Goal: Transaction & Acquisition: Purchase product/service

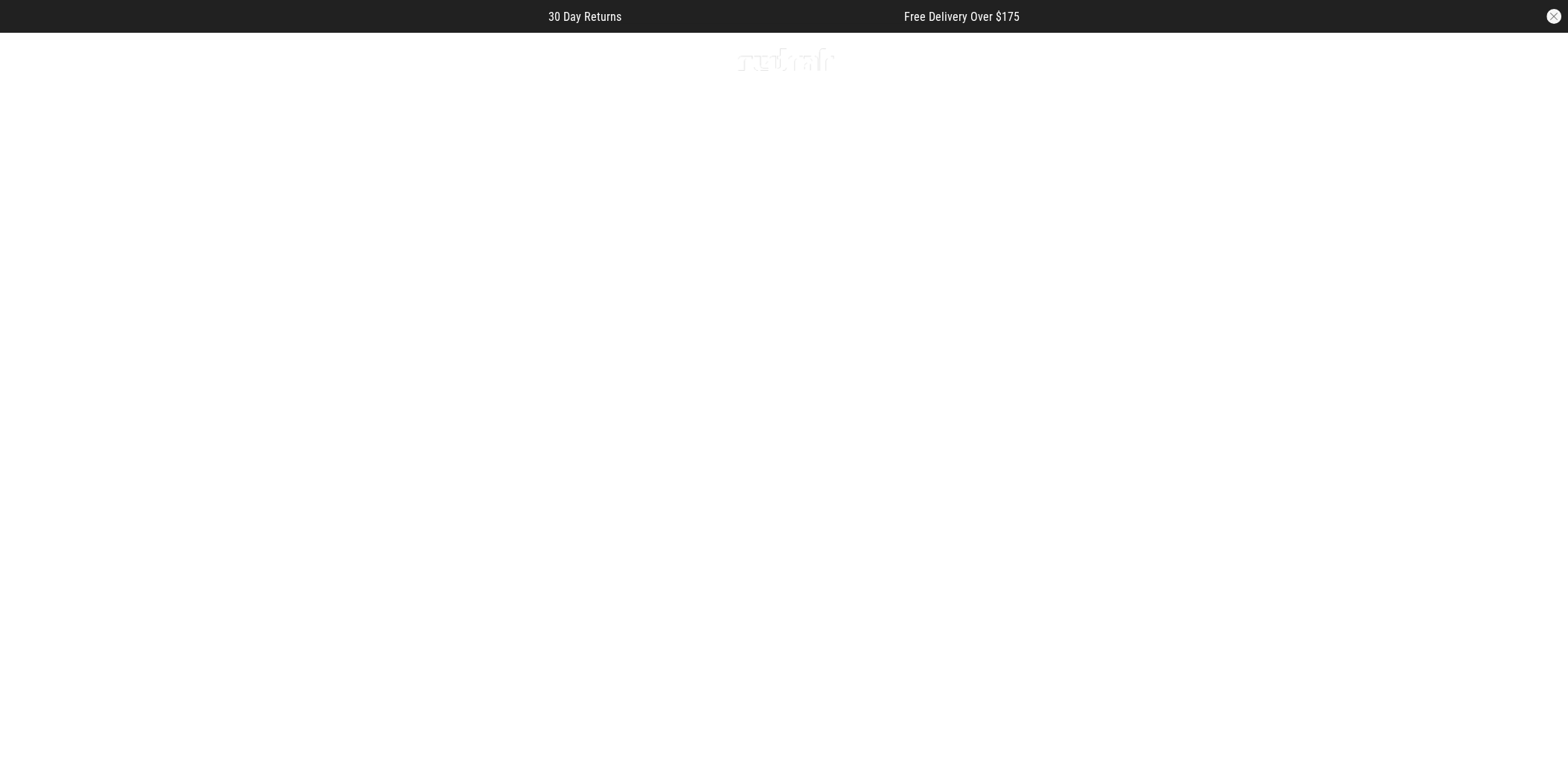
click at [1210, 62] on span "button" at bounding box center [1216, 60] width 15 height 18
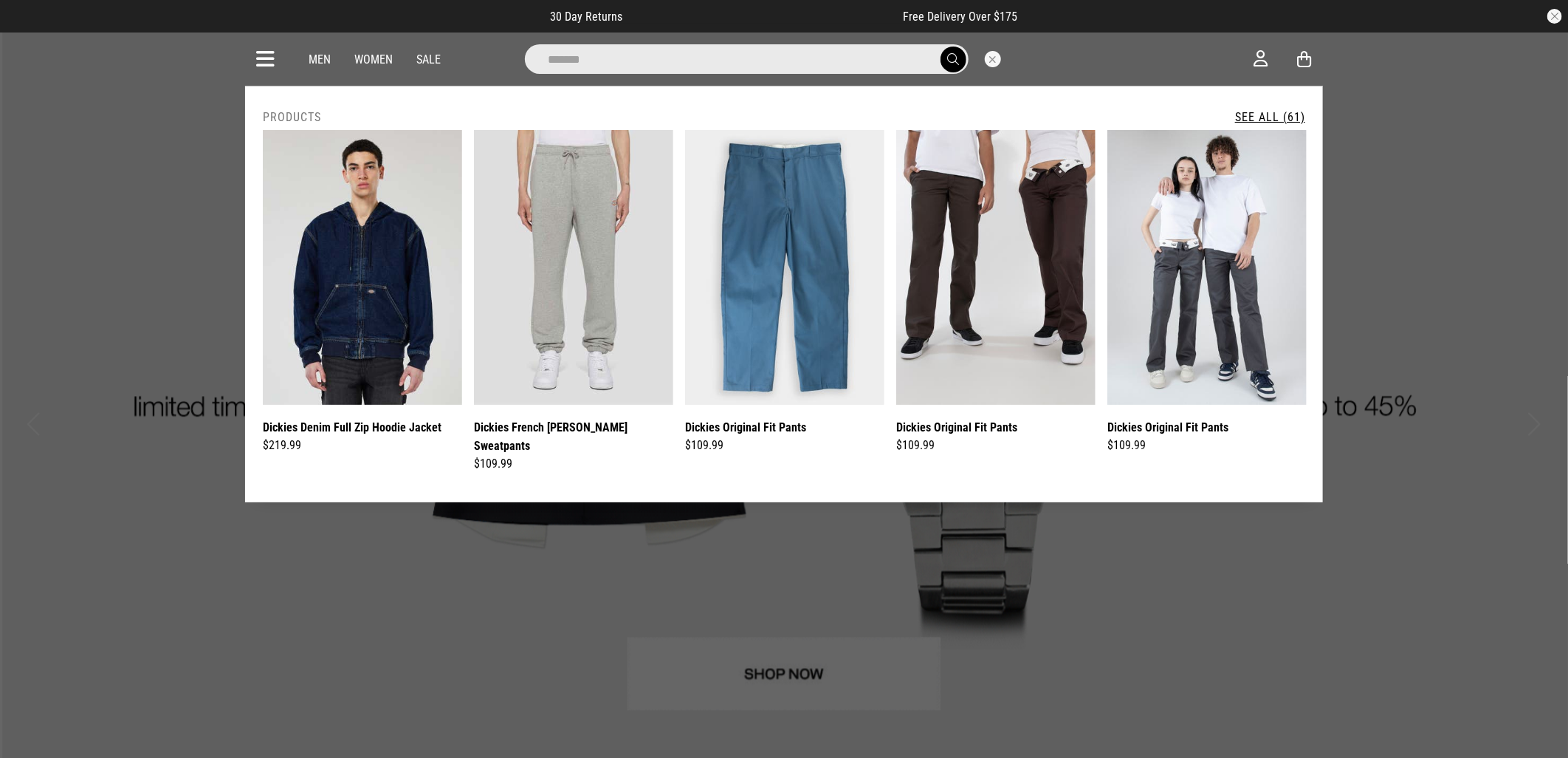
type input "*******"
click at [941, 47] on button "submit" at bounding box center [953, 59] width 26 height 26
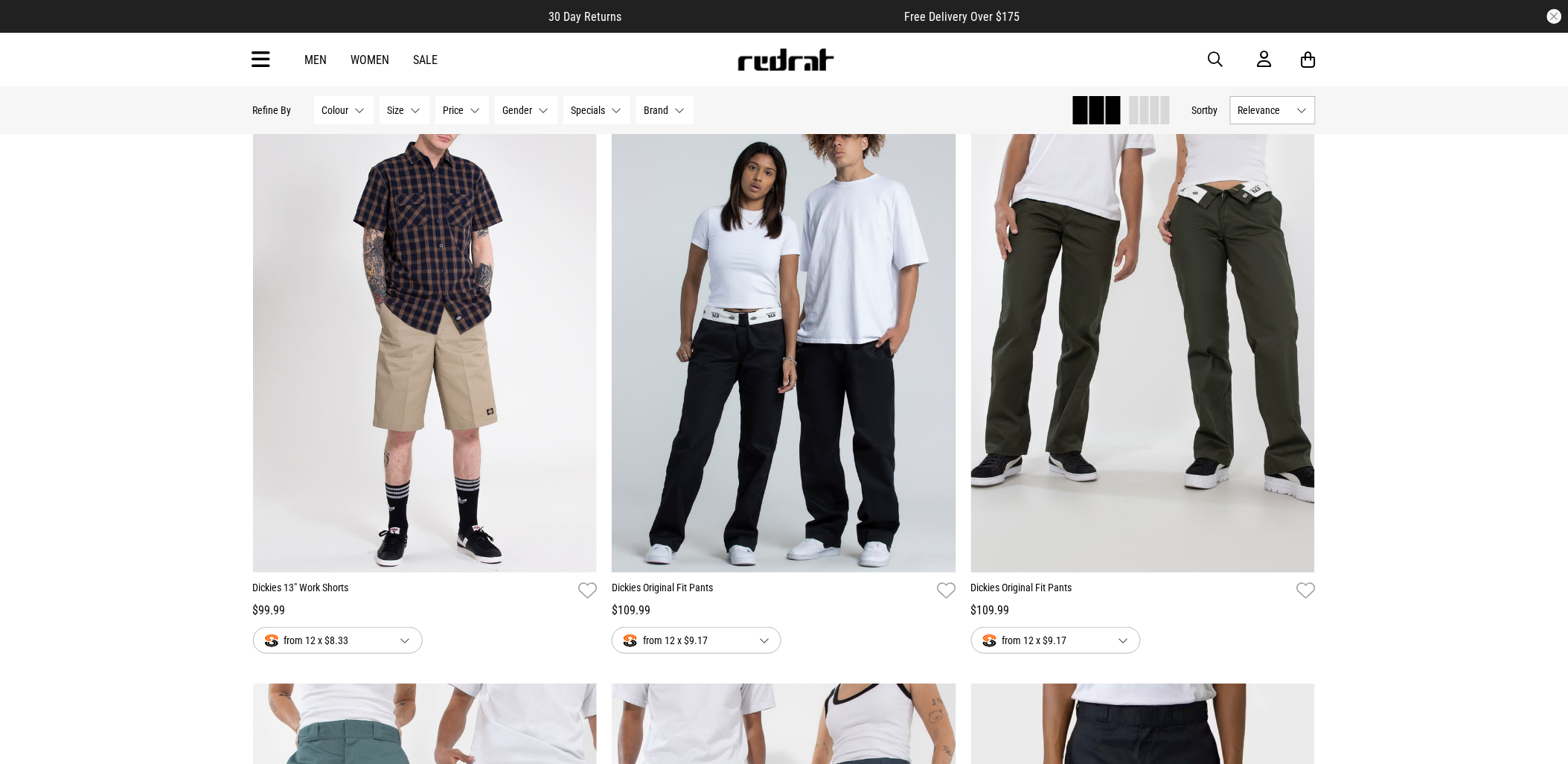
scroll to position [1985, 0]
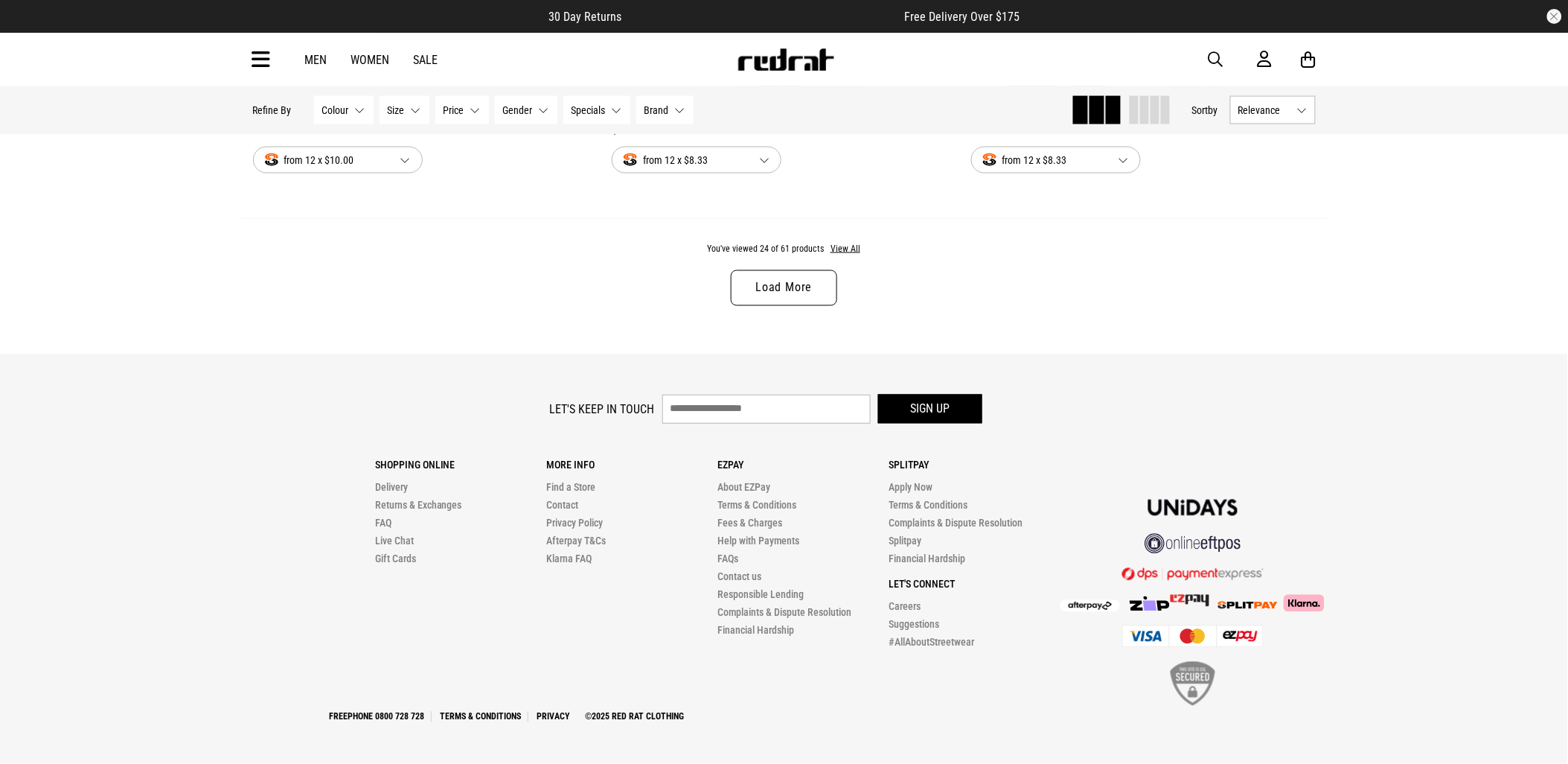
click at [810, 296] on link "Load More" at bounding box center [783, 288] width 106 height 36
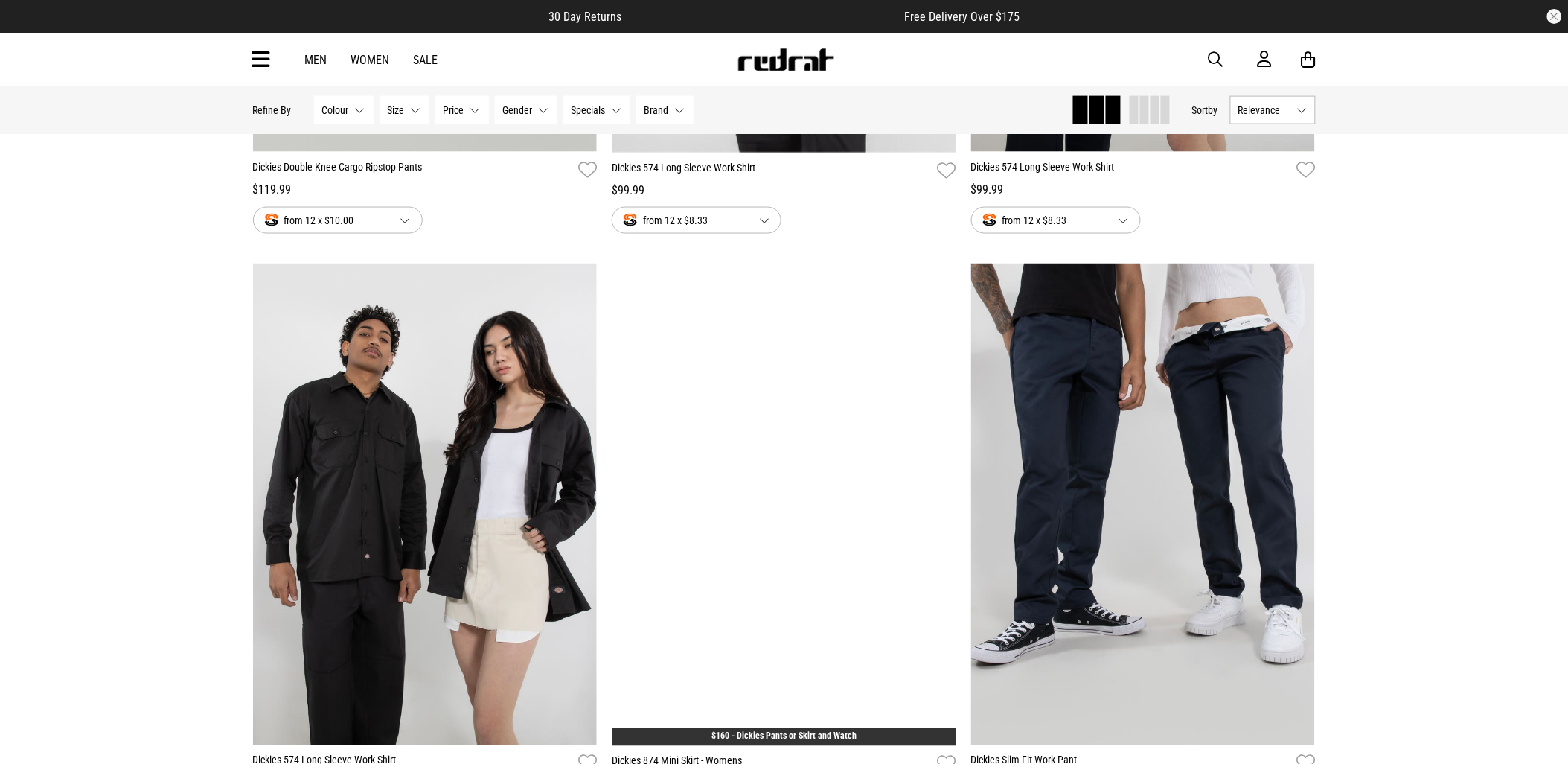
scroll to position [4815, 0]
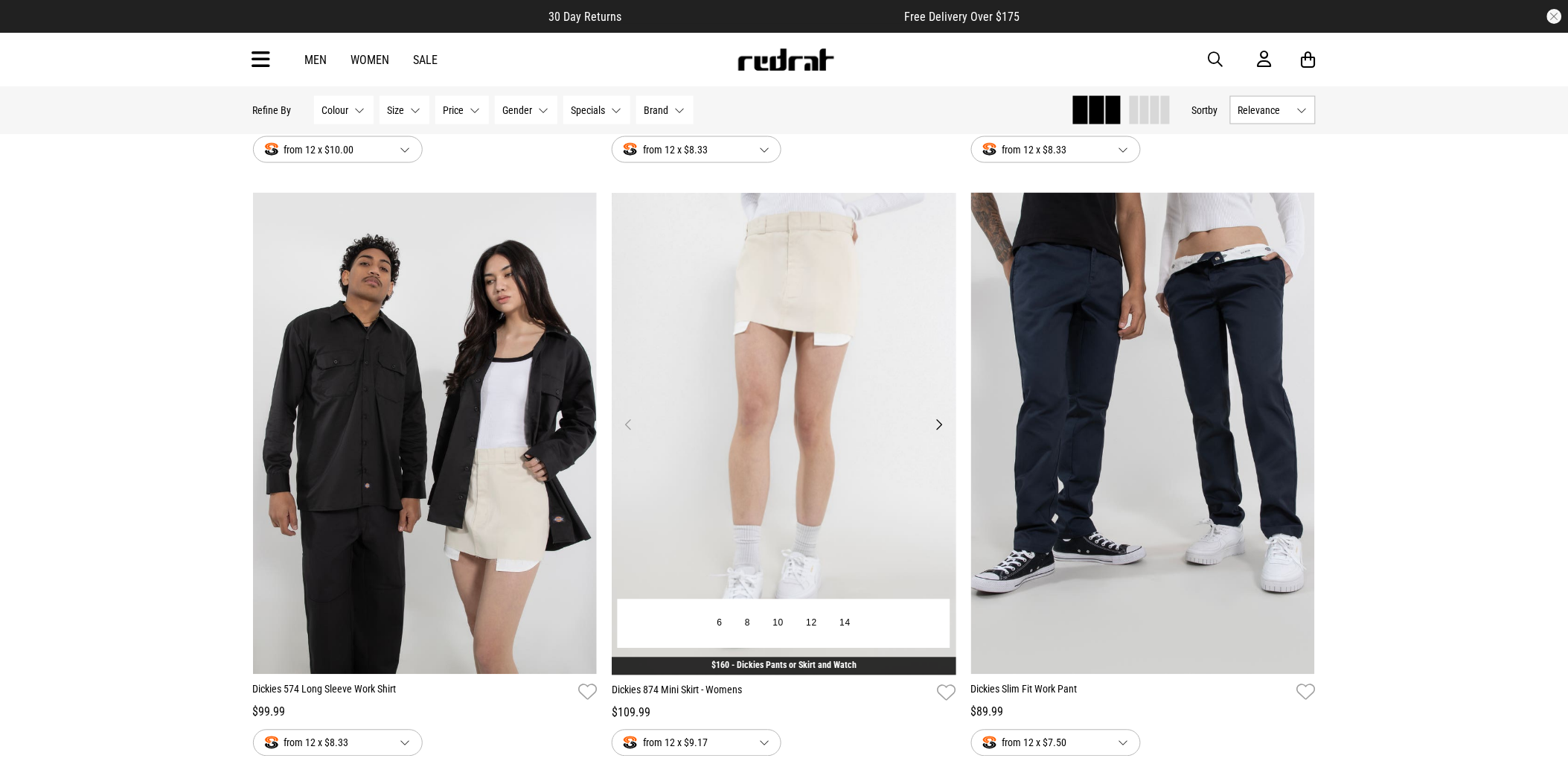
click at [838, 296] on img at bounding box center [784, 434] width 344 height 482
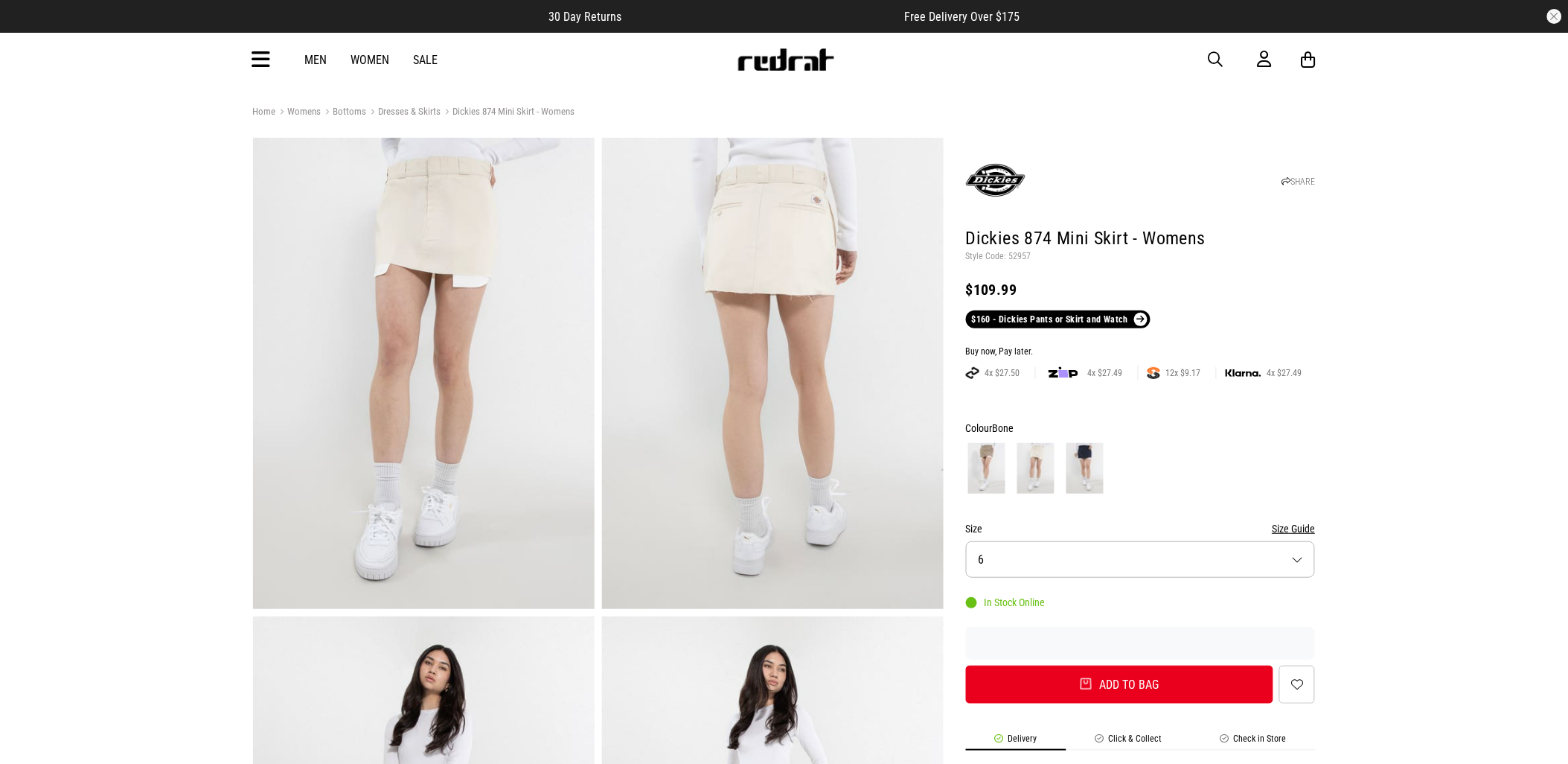
click at [1097, 562] on button "Size 6" at bounding box center [1141, 559] width 350 height 36
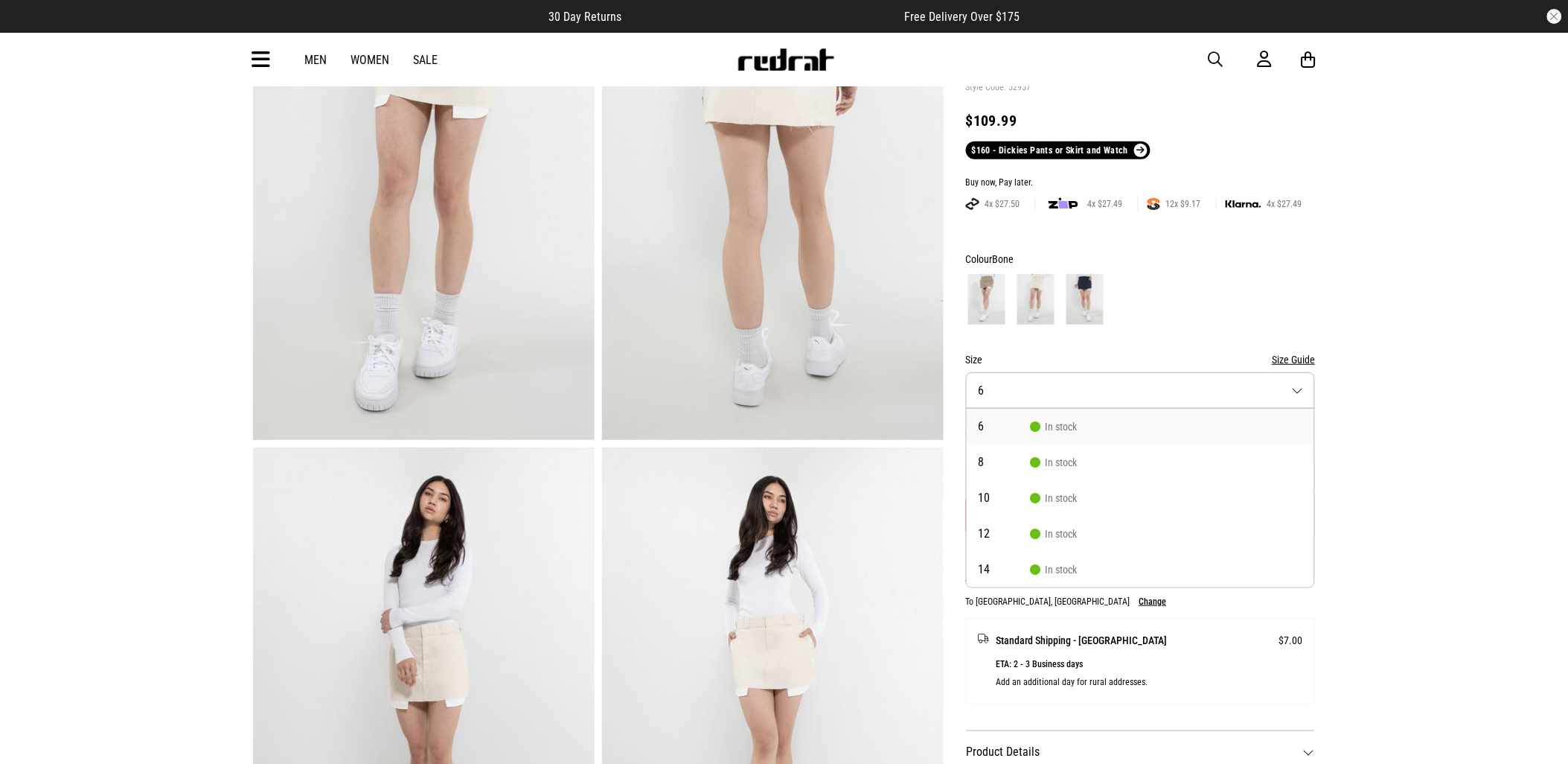
scroll to position [330, 0]
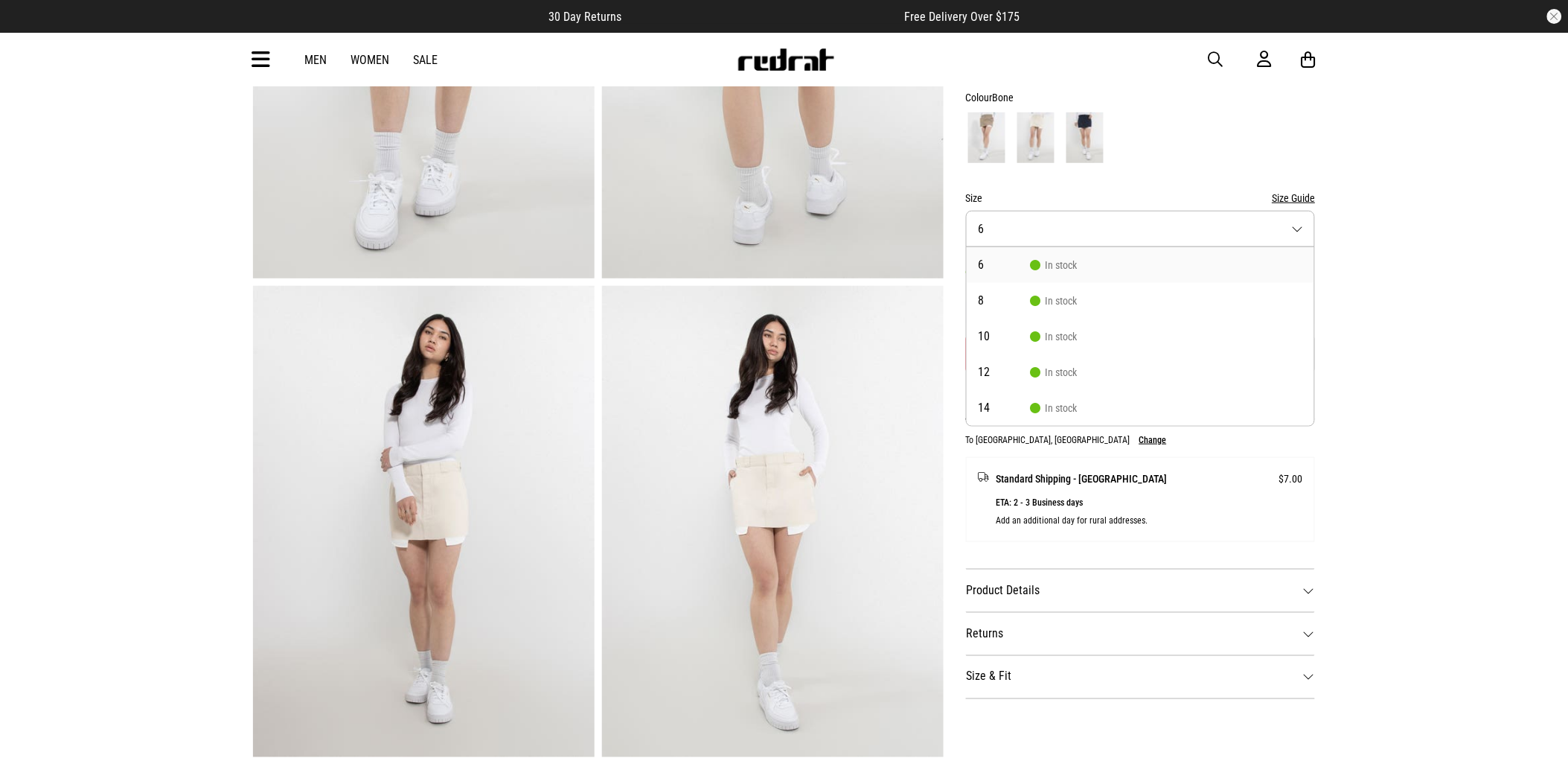
click at [1392, 266] on div "Home Womens Bottoms Dresses & Skirts Dickies 874 Mini Skirt - Womens SHARE Dick…" at bounding box center [784, 643] width 1568 height 1741
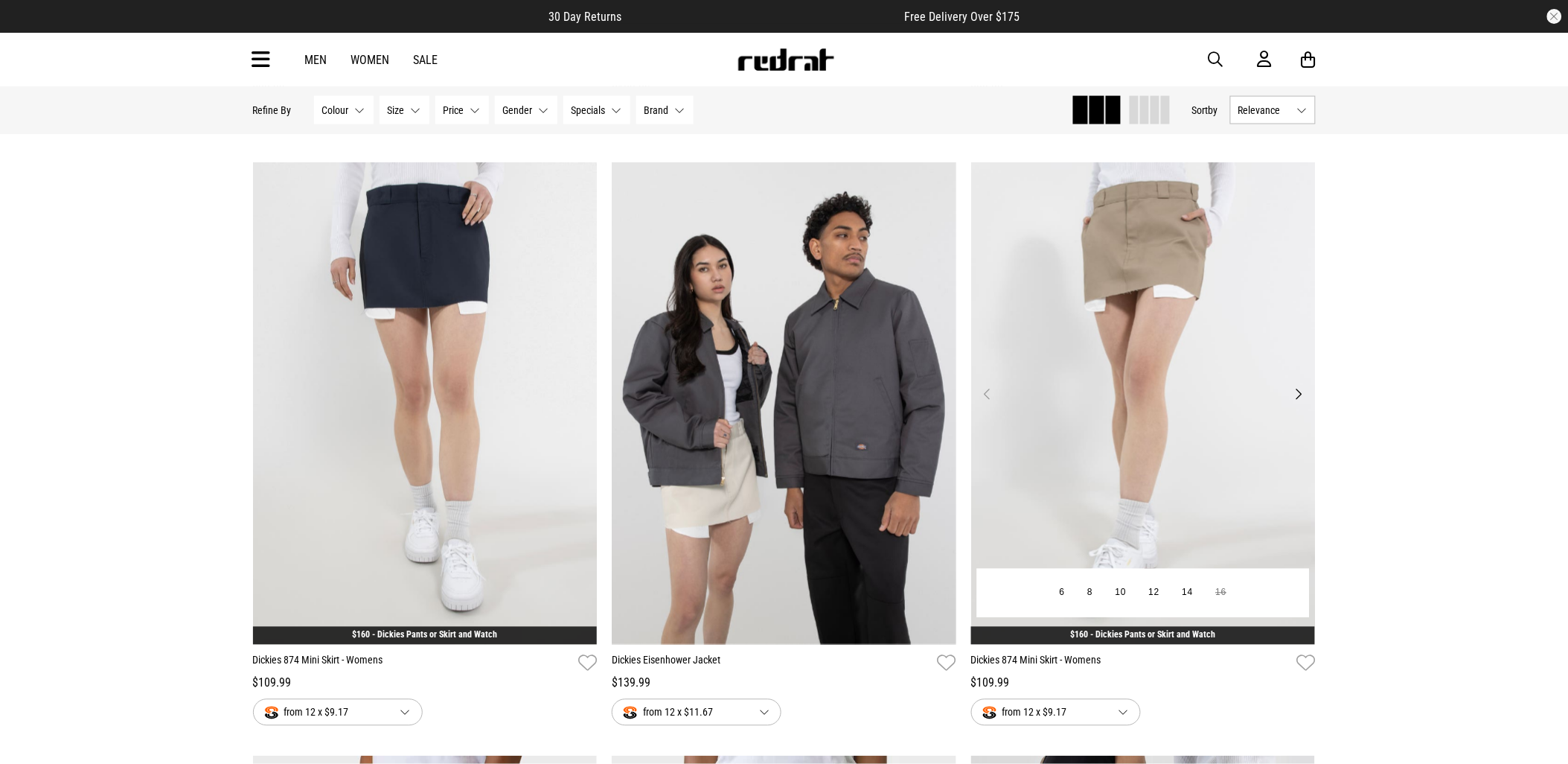
click at [1255, 394] on img at bounding box center [1144, 403] width 344 height 482
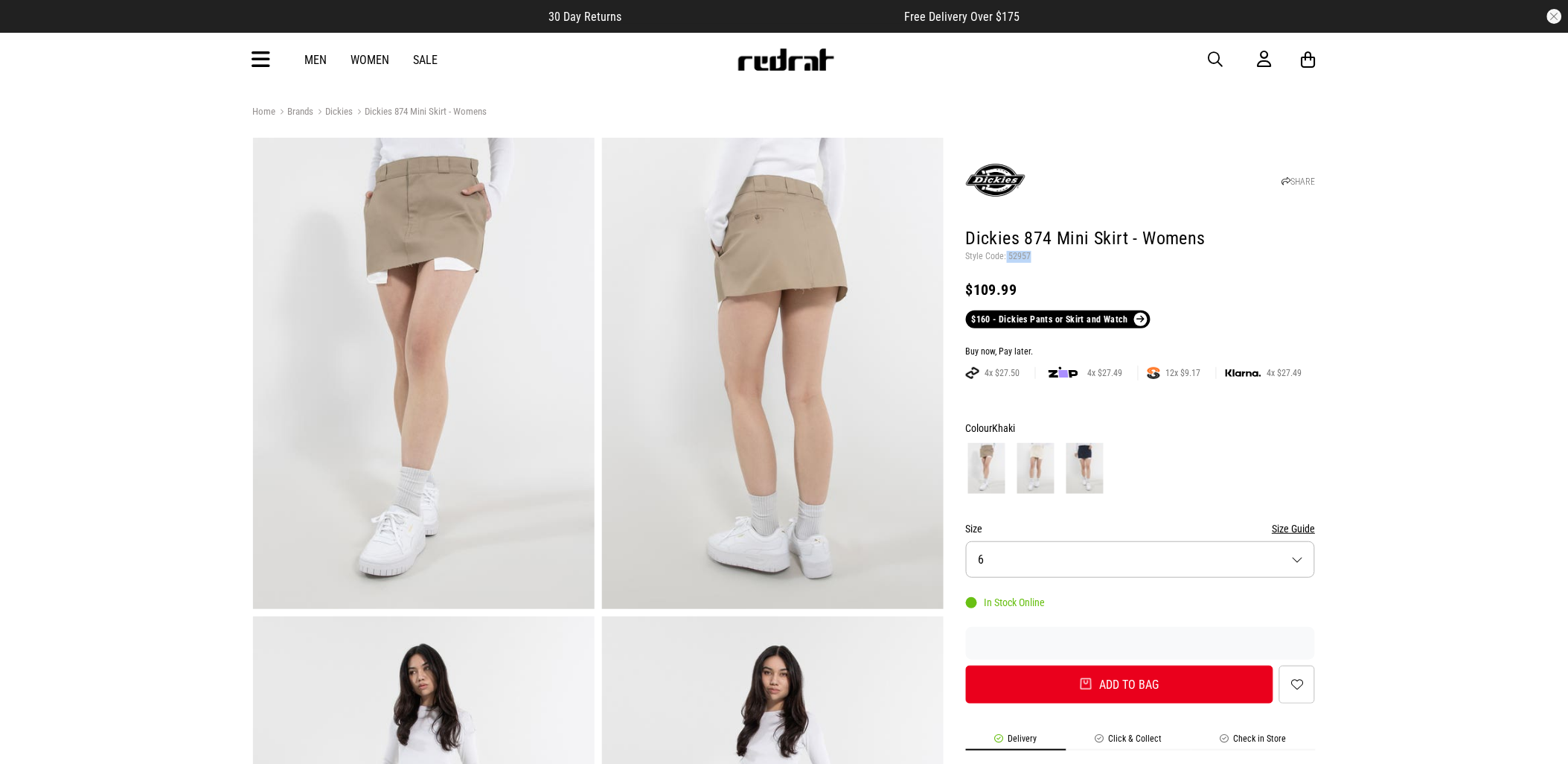
drag, startPoint x: 1026, startPoint y: 256, endPoint x: 1006, endPoint y: 258, distance: 20.1
click at [1006, 258] on p "Style Code: 52957" at bounding box center [1141, 256] width 350 height 12
copy p "52957"
